Goal: Task Accomplishment & Management: Use online tool/utility

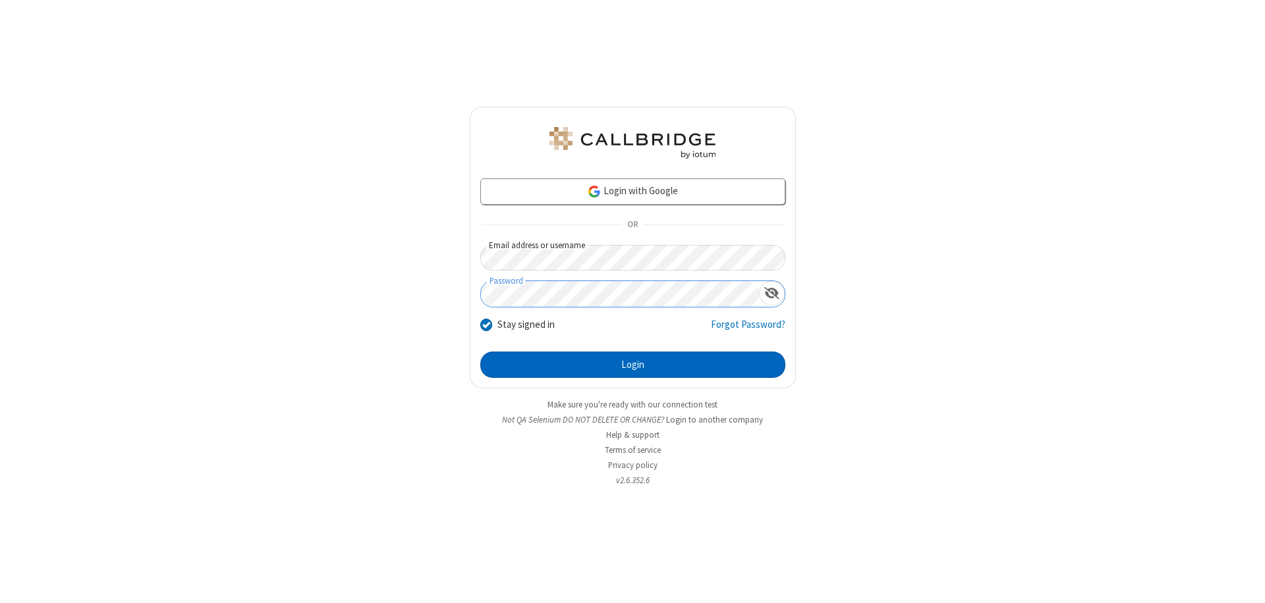
click at [632, 365] on button "Login" at bounding box center [632, 365] width 305 height 26
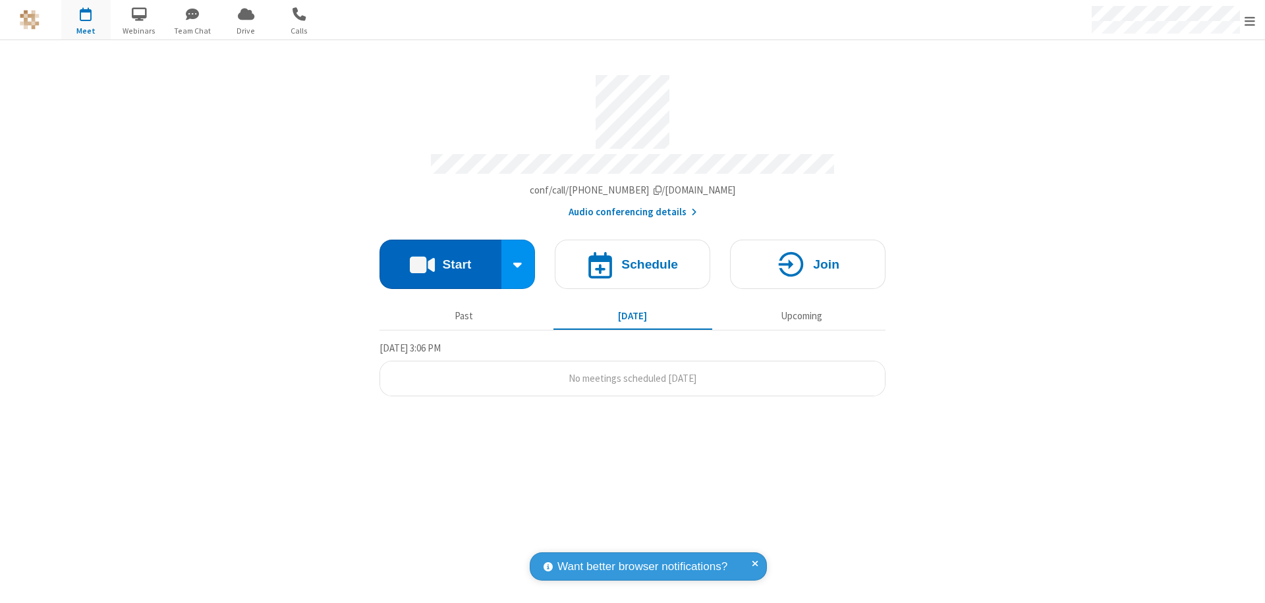
click at [440, 258] on button "Start" at bounding box center [440, 264] width 122 height 49
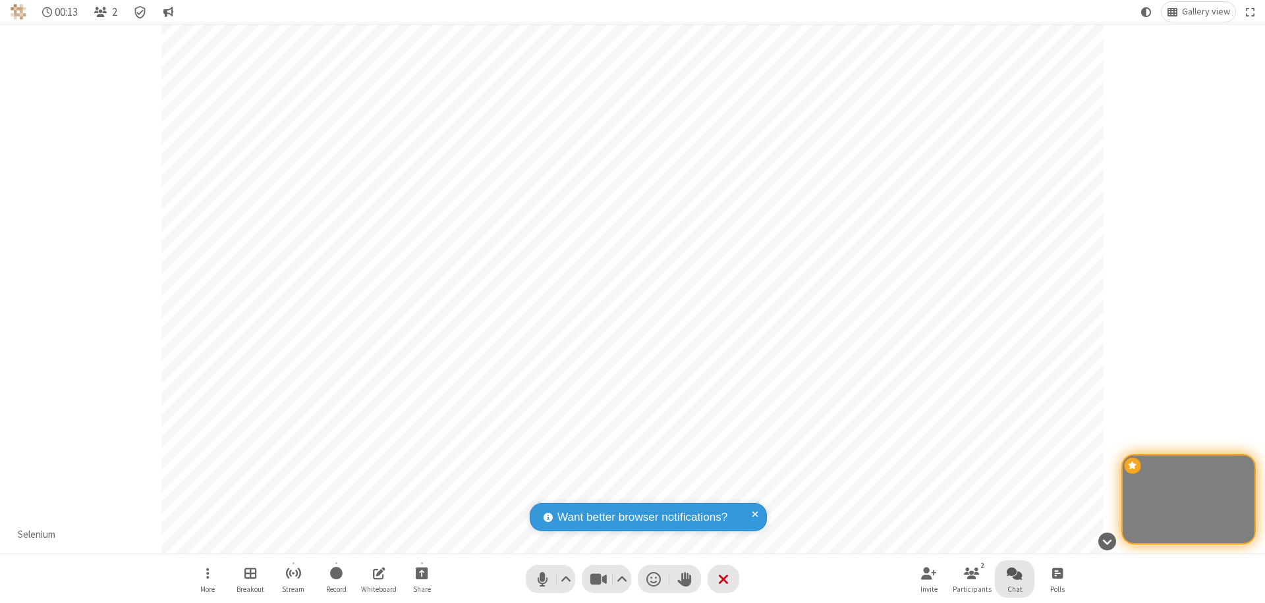
click at [1015, 573] on span "Open chat" at bounding box center [1015, 573] width 16 height 16
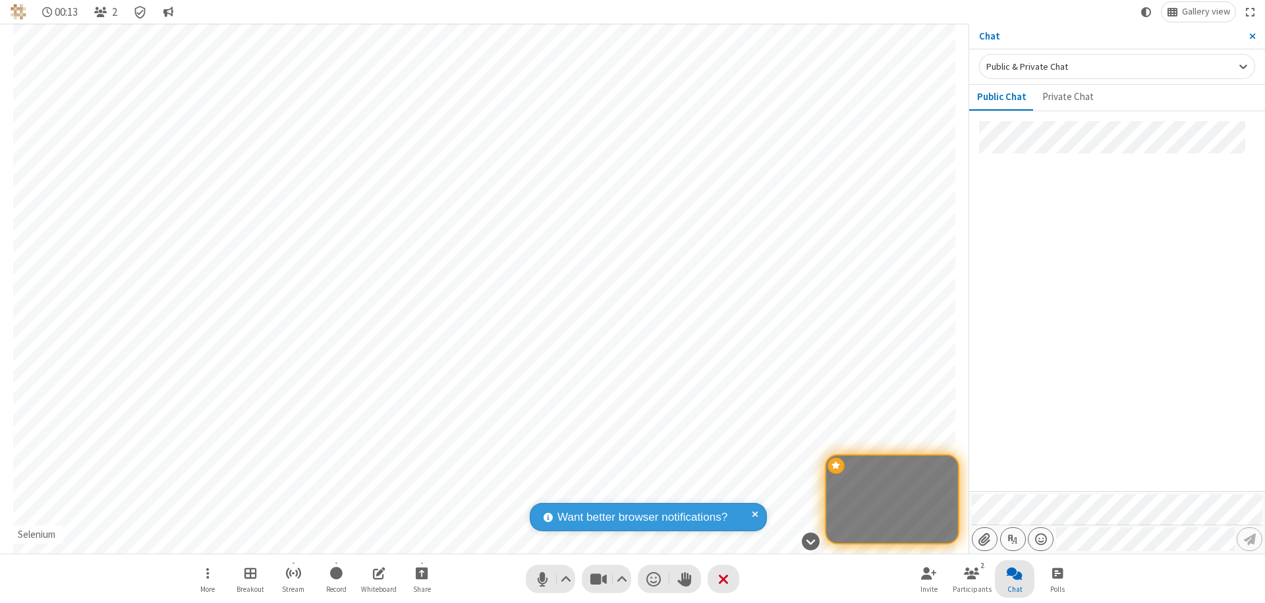
type input "C:\fakepath\doc_test.docx"
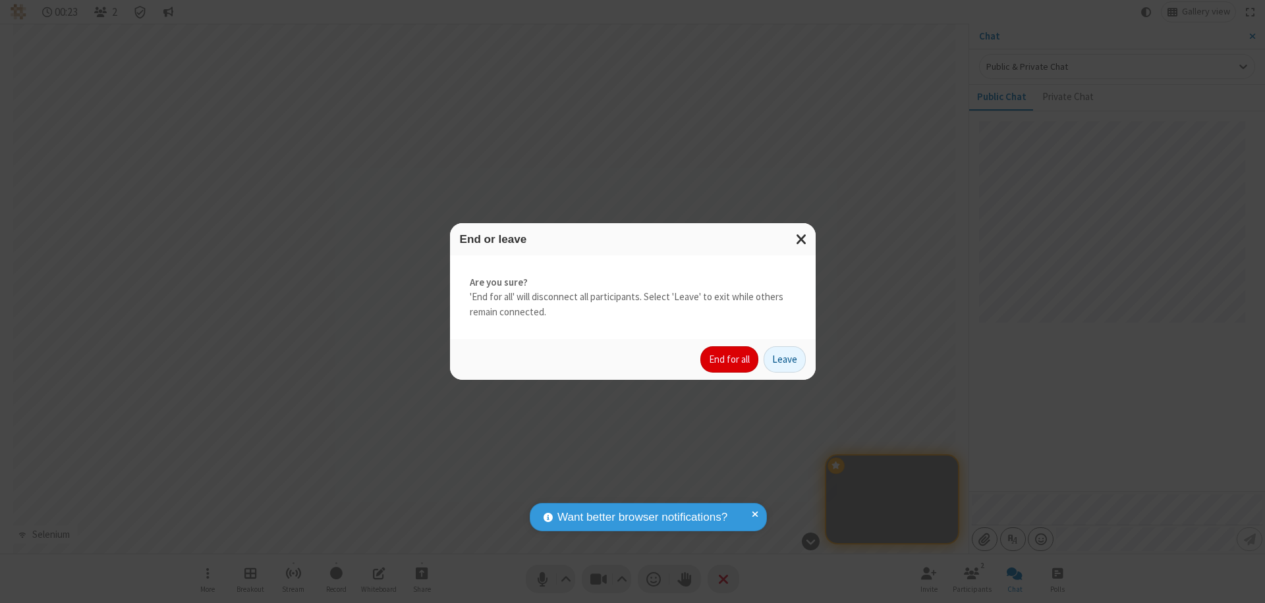
click at [730, 360] on button "End for all" at bounding box center [729, 360] width 58 height 26
